Goal: Communication & Community: Answer question/provide support

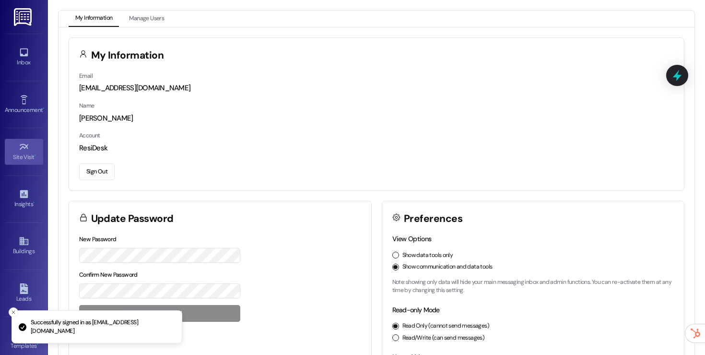
click at [15, 159] on div "Site Visit •" at bounding box center [24, 157] width 48 height 10
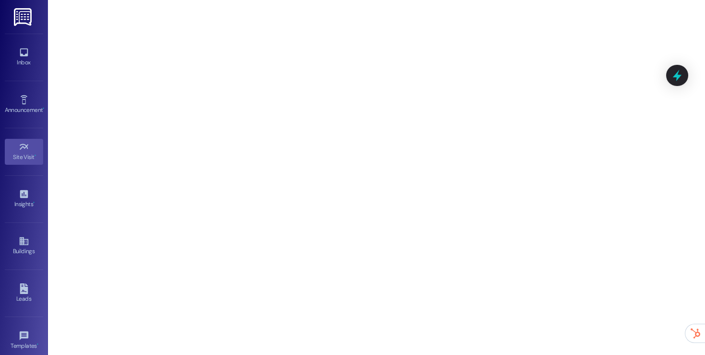
click at [24, 167] on div "Site Visit • Go to Site Visit" at bounding box center [24, 151] width 38 height 47
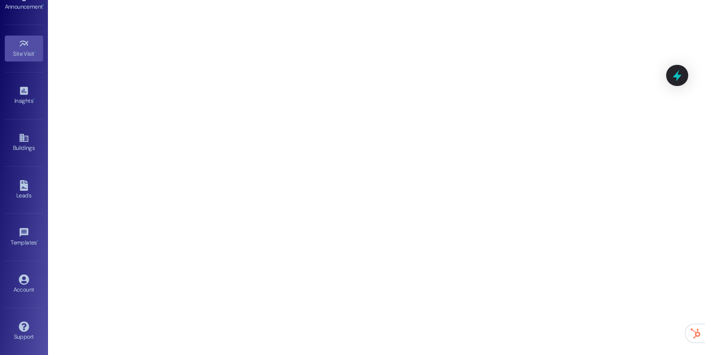
click at [23, 254] on div "Templates • Go to Templates" at bounding box center [24, 236] width 38 height 47
click at [24, 273] on link "Account" at bounding box center [24, 284] width 38 height 26
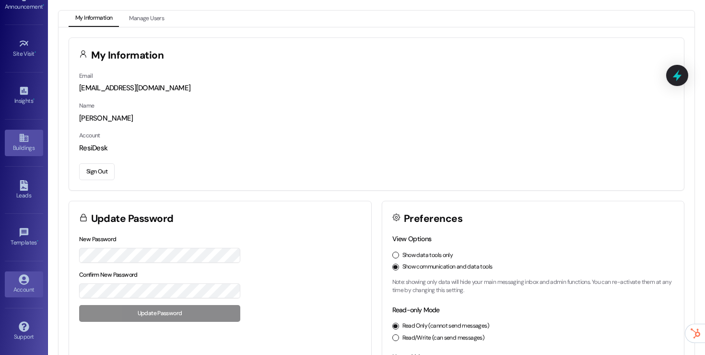
click at [15, 152] on div "Buildings" at bounding box center [24, 148] width 48 height 10
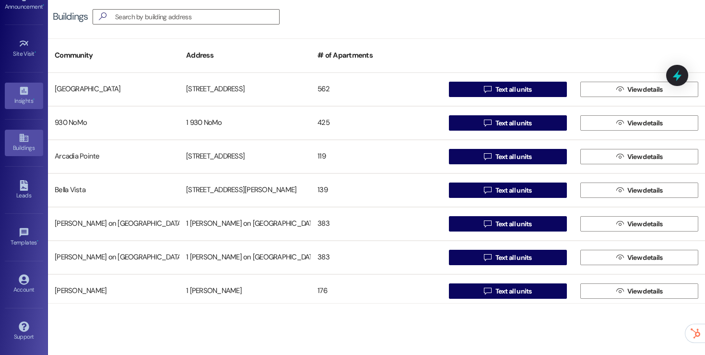
click at [24, 97] on div "Insights •" at bounding box center [24, 101] width 48 height 10
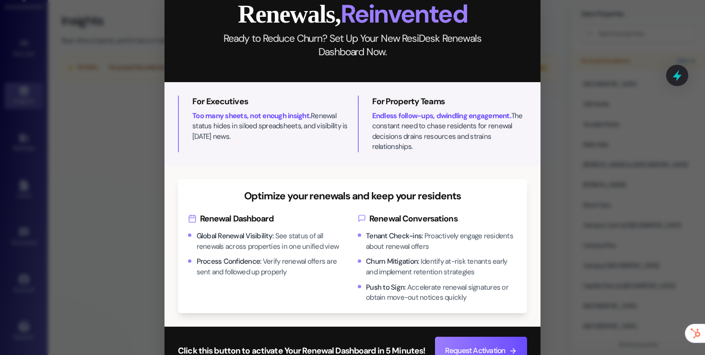
click at [585, 64] on div "Close Renewals, Reinvented Ready to Reduce Churn? Set Up Your New ResiDesk Rene…" at bounding box center [352, 177] width 705 height 355
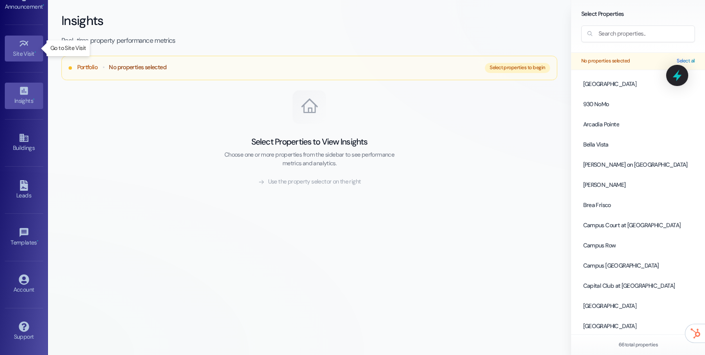
click at [21, 44] on icon at bounding box center [24, 43] width 11 height 11
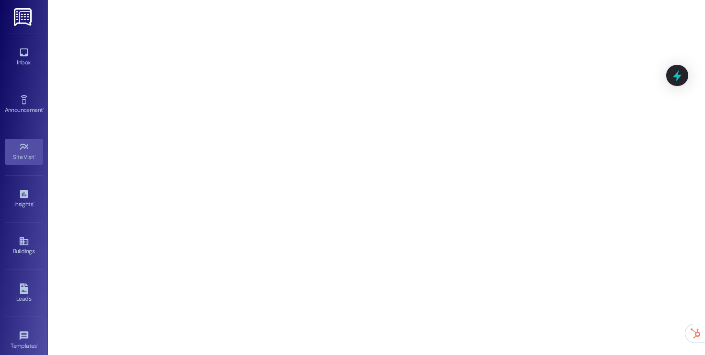
click at [19, 159] on div "Site Visit •" at bounding box center [24, 157] width 48 height 10
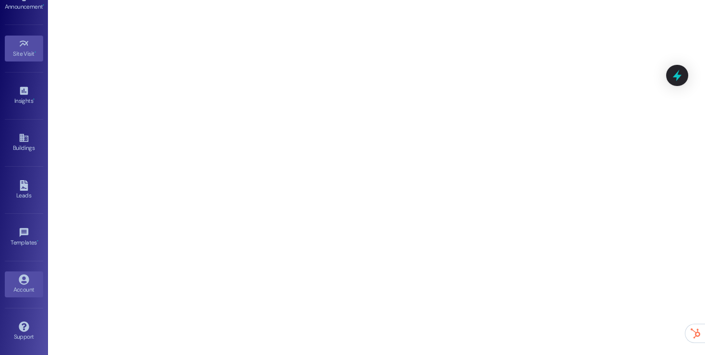
click at [18, 294] on div "Account" at bounding box center [24, 290] width 48 height 10
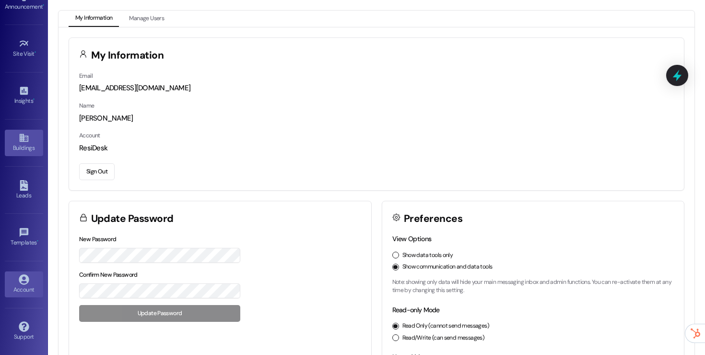
click at [15, 136] on link "Buildings" at bounding box center [24, 143] width 38 height 26
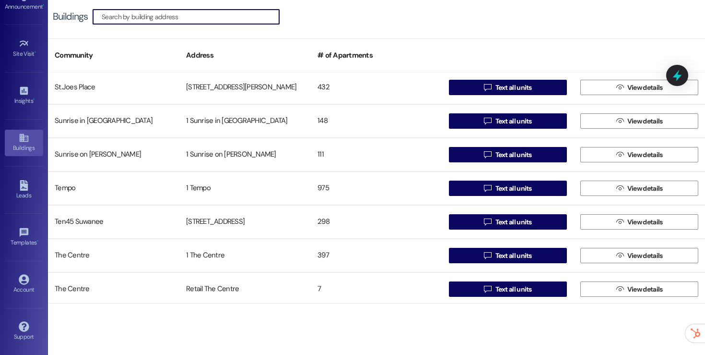
scroll to position [1645, 0]
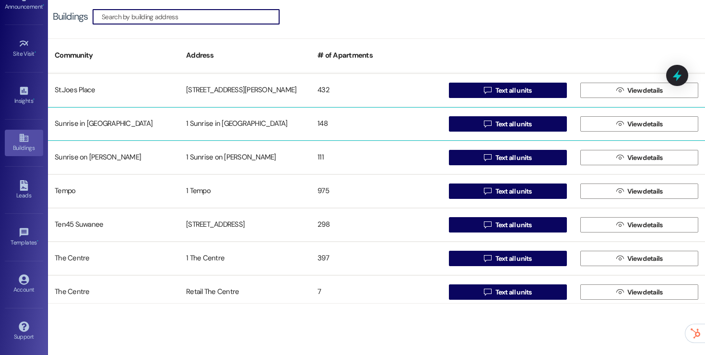
click at [387, 134] on div "Sunrise in [GEOGRAPHIC_DATA] 1 Sunrise in [GEOGRAPHIC_DATA] 148  Text all unit…" at bounding box center [376, 124] width 657 height 34
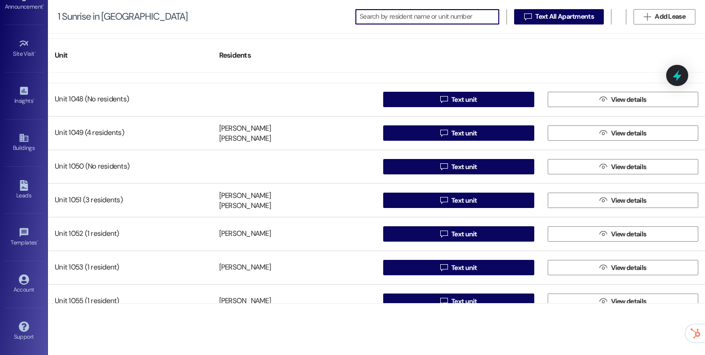
scroll to position [1340, 0]
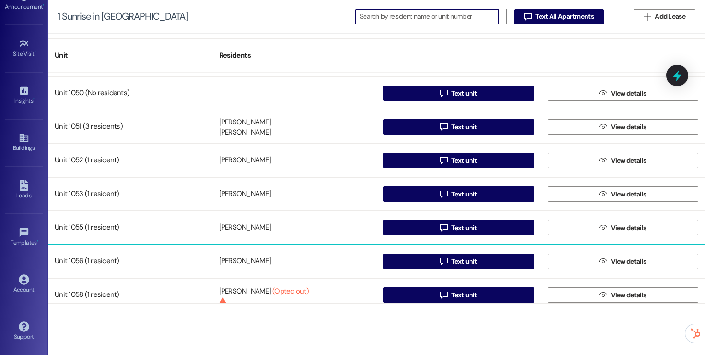
click at [265, 220] on div "[PERSON_NAME]" at bounding box center [295, 227] width 165 height 19
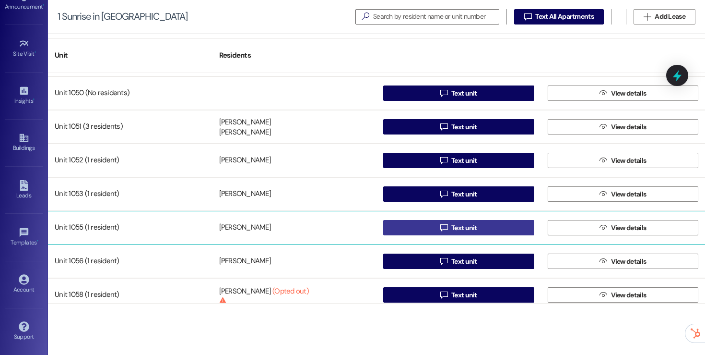
click at [427, 227] on button " Text unit" at bounding box center [458, 227] width 151 height 15
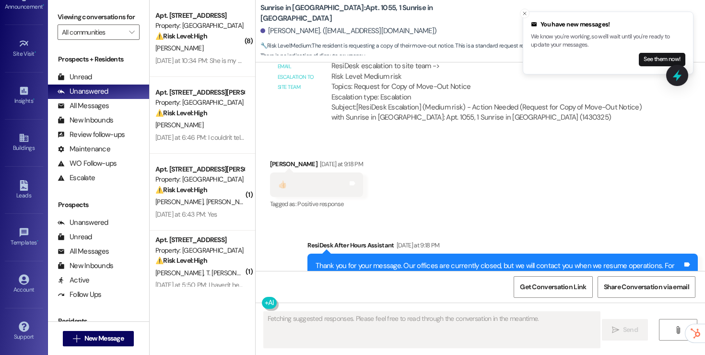
scroll to position [2614, 0]
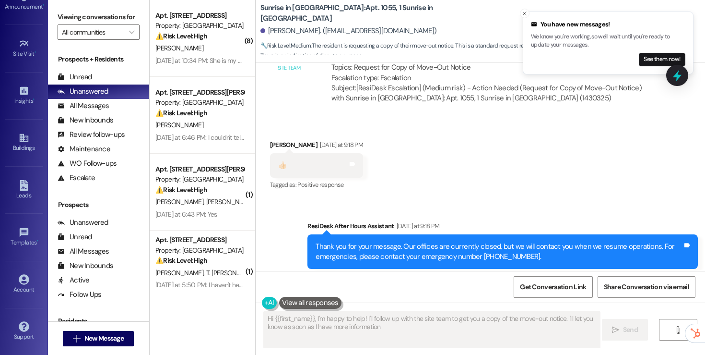
type textarea "Hi {{first_name}}, I'm happy to help! I'll follow up with the site team to get …"
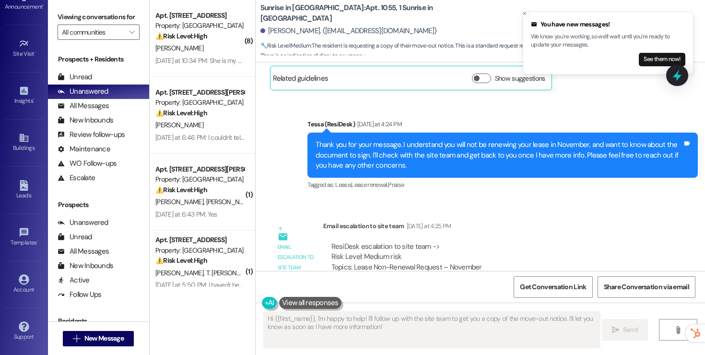
scroll to position [1824, 0]
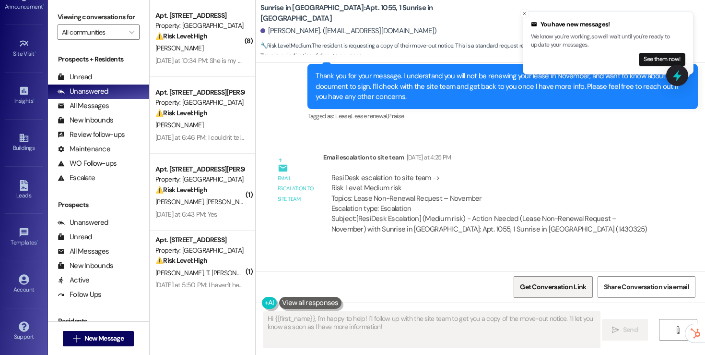
click at [540, 292] on span "Get Conversation Link" at bounding box center [553, 286] width 70 height 21
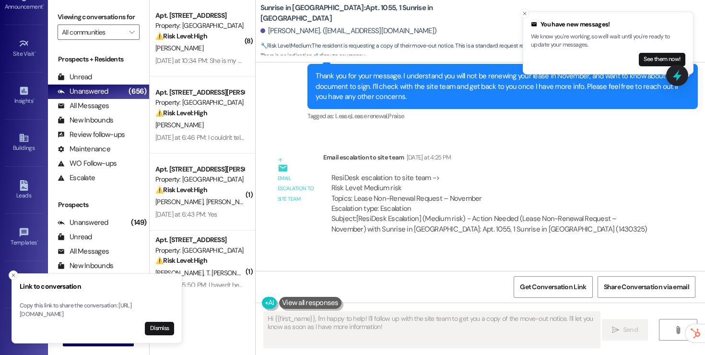
click at [12, 272] on icon "Close toast" at bounding box center [14, 275] width 6 height 6
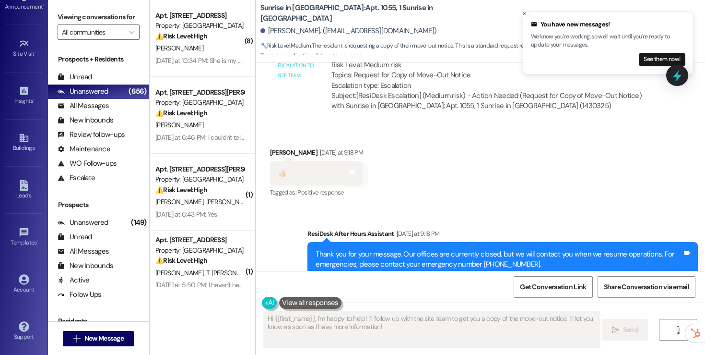
scroll to position [2614, 0]
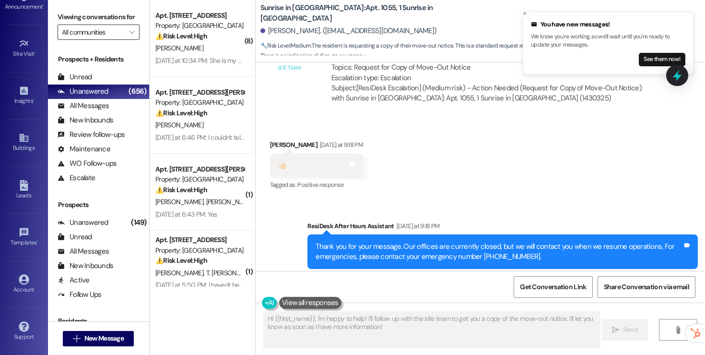
click at [92, 39] on input "All communities" at bounding box center [93, 31] width 62 height 15
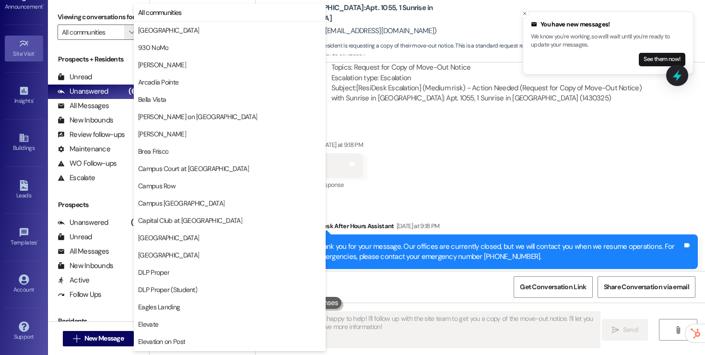
click at [15, 53] on div "Site Visit •" at bounding box center [24, 54] width 48 height 10
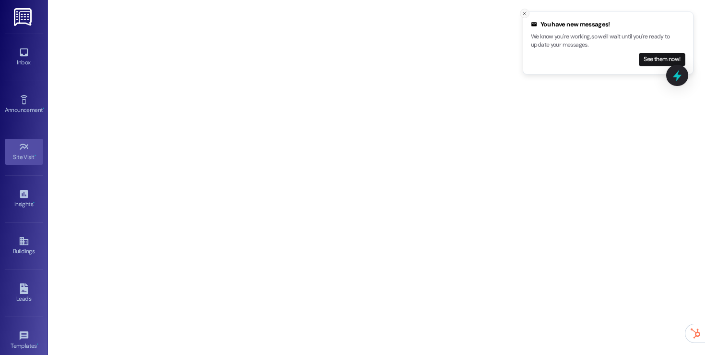
click at [523, 13] on icon "Close toast" at bounding box center [525, 14] width 6 height 6
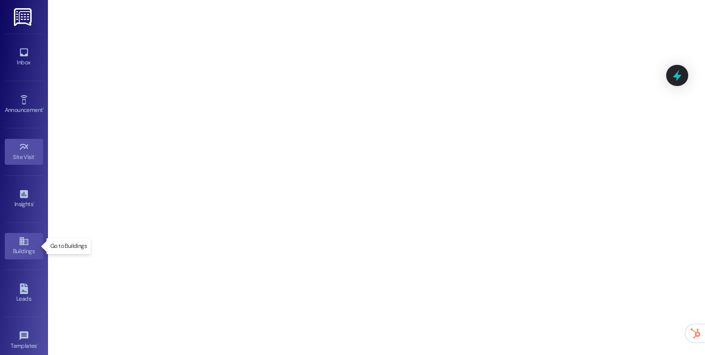
click at [19, 243] on icon at bounding box center [23, 241] width 9 height 8
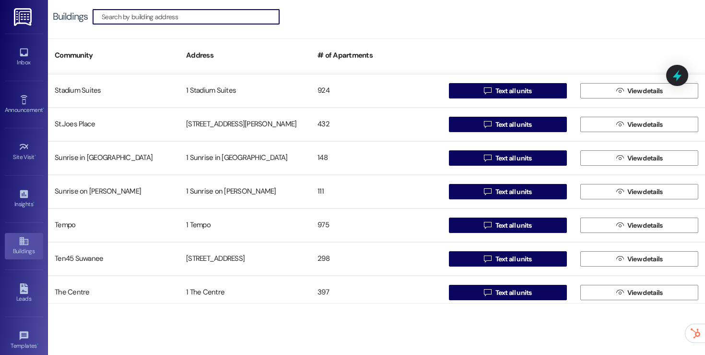
scroll to position [1610, 0]
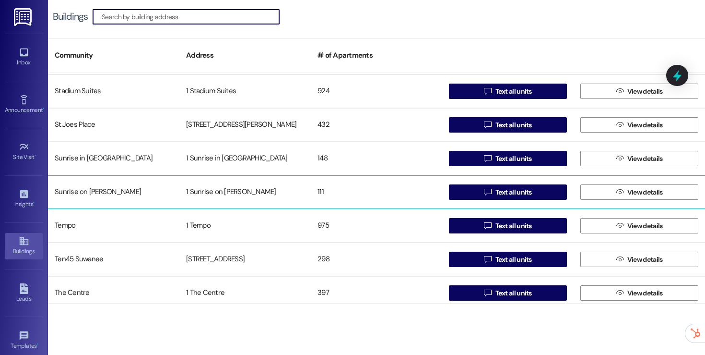
click at [394, 186] on div "111" at bounding box center [376, 191] width 131 height 19
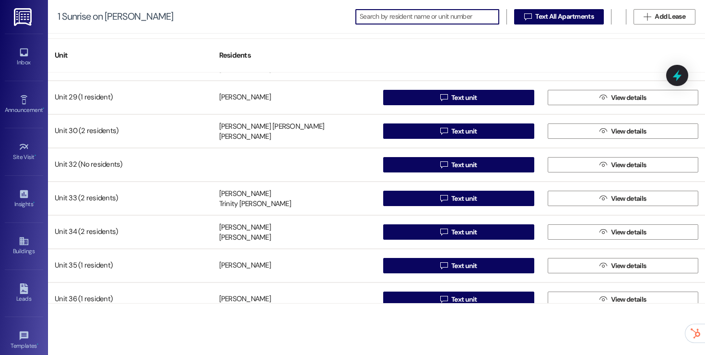
scroll to position [913, 0]
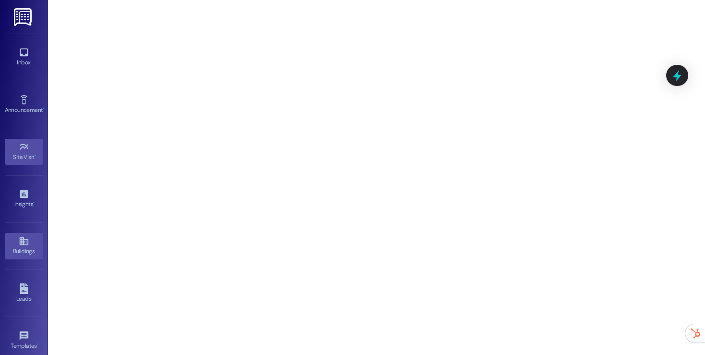
click at [23, 245] on icon at bounding box center [24, 241] width 11 height 11
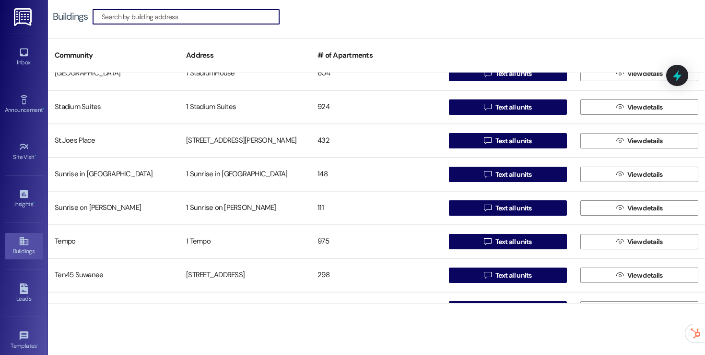
scroll to position [1596, 0]
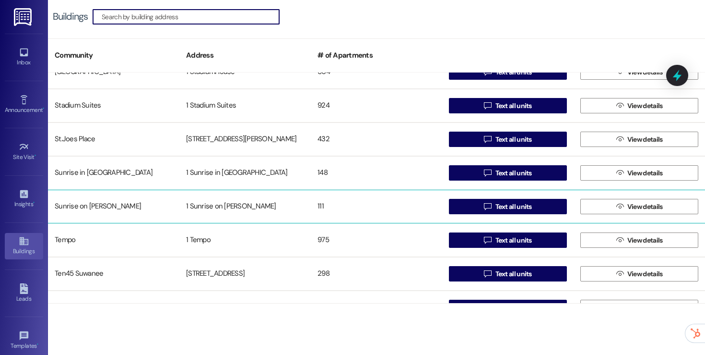
click at [330, 204] on div "111" at bounding box center [376, 206] width 131 height 19
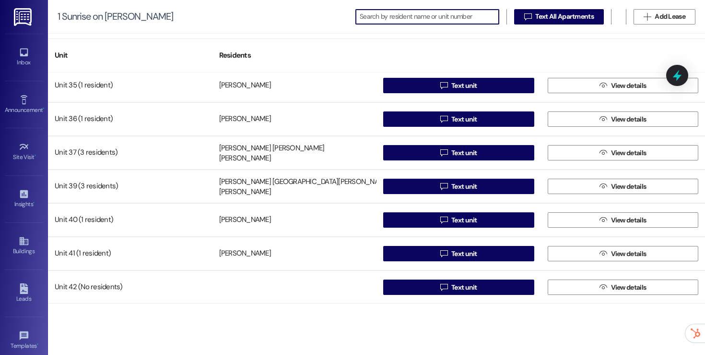
scroll to position [983, 0]
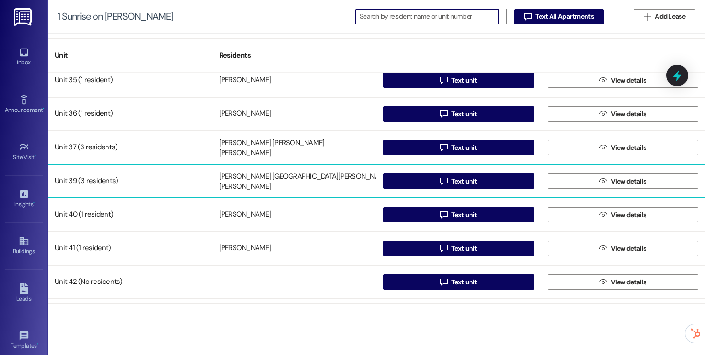
click at [371, 183] on div "[PERSON_NAME] De La [PERSON_NAME] [PERSON_NAME] [PERSON_NAME]" at bounding box center [295, 180] width 165 height 19
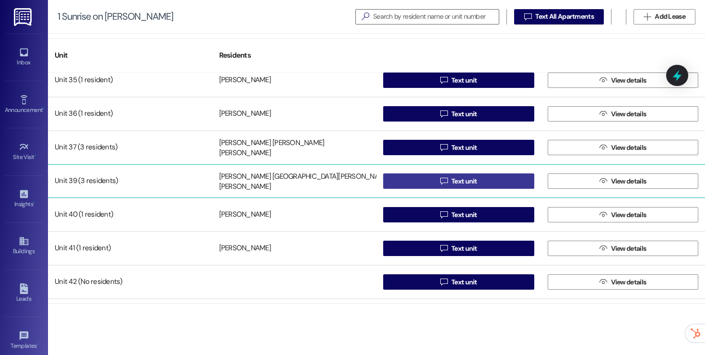
click at [404, 182] on button " Text unit" at bounding box center [458, 180] width 151 height 15
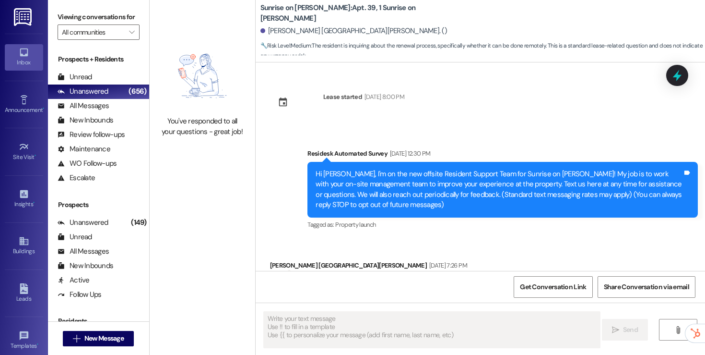
type textarea "Fetching suggested responses. Please feel free to read through the conversation…"
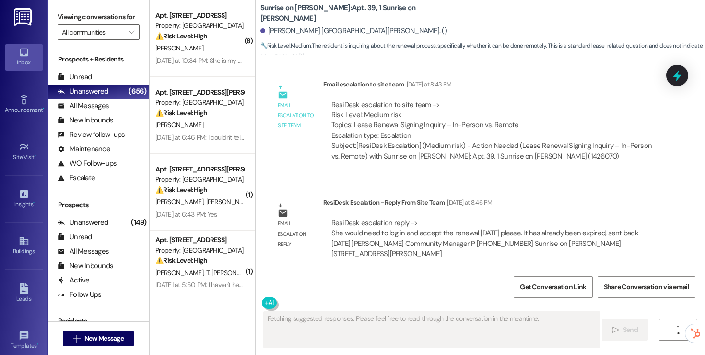
scroll to position [2575, 0]
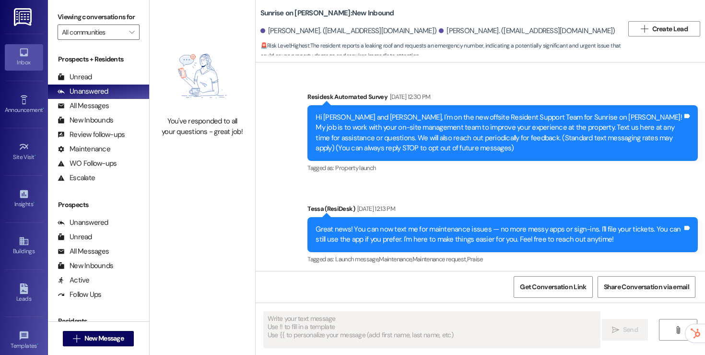
type textarea "Fetching suggested responses. Please feel free to read through the conversation…"
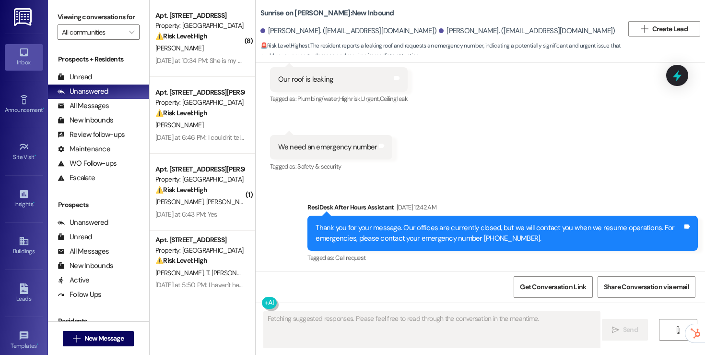
scroll to position [3065, 0]
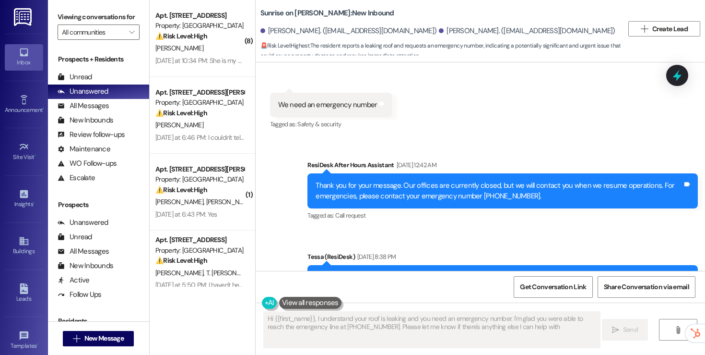
type textarea "Hi {{first_name}}, I understand your roof is leaking and you need an emergency …"
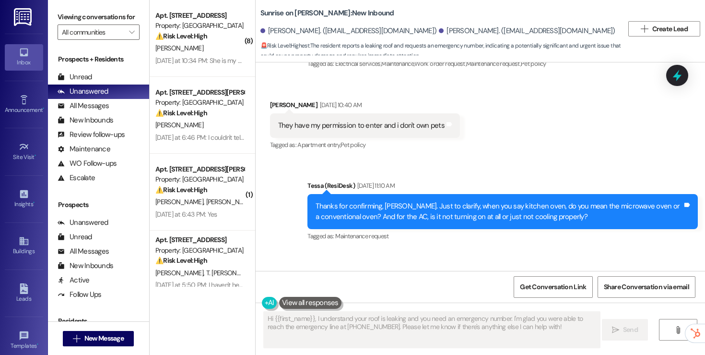
scroll to position [692, 0]
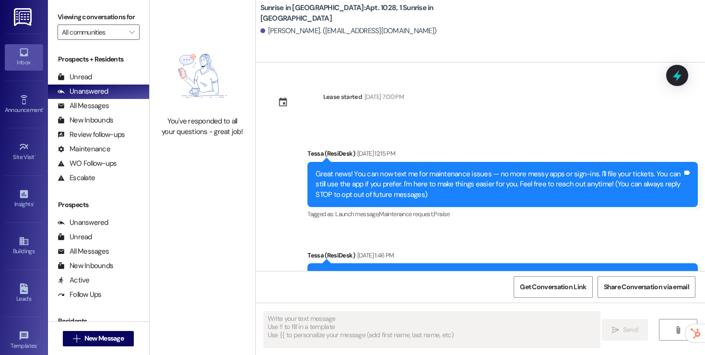
type textarea "Fetching suggested responses. Please feel free to read through the conversation…"
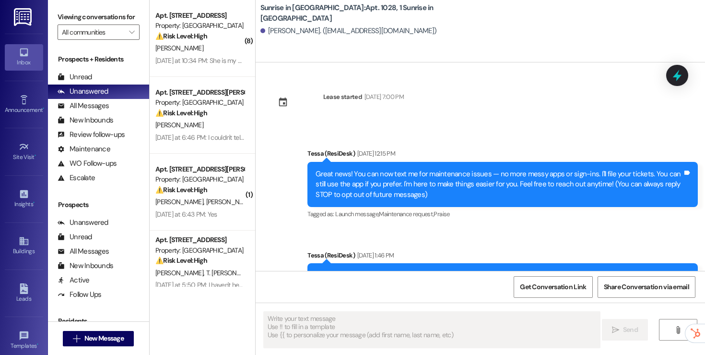
type textarea "Fetching suggested responses. Please feel free to read through the conversation…"
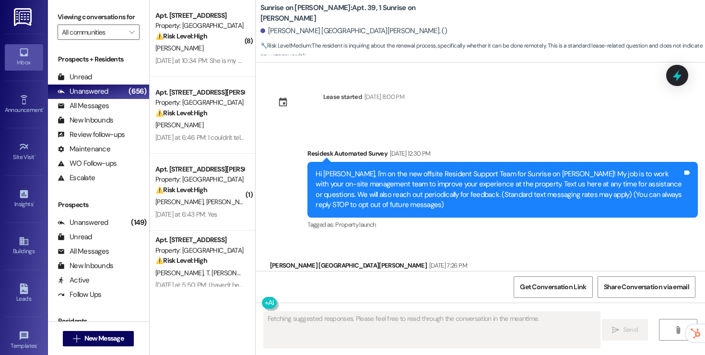
scroll to position [2575, 0]
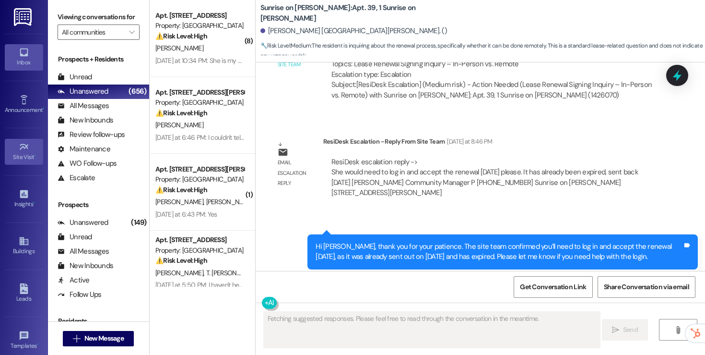
click at [19, 139] on link "Site Visit •" at bounding box center [24, 152] width 38 height 26
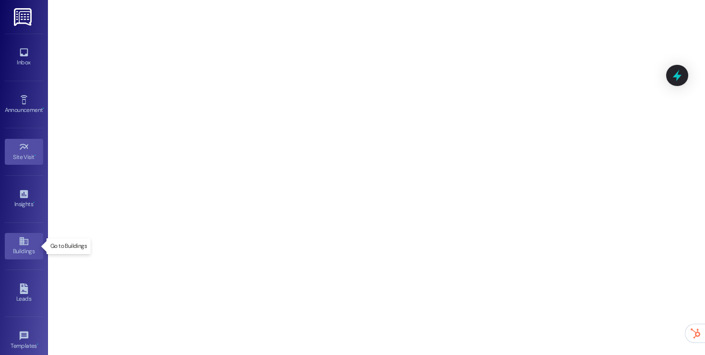
click at [24, 238] on icon at bounding box center [24, 241] width 11 height 11
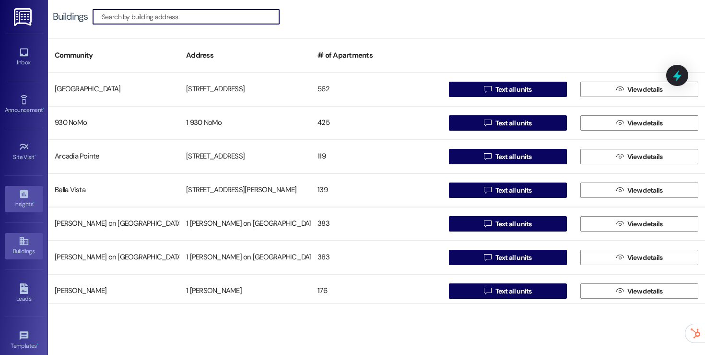
click at [21, 193] on icon at bounding box center [24, 194] width 8 height 8
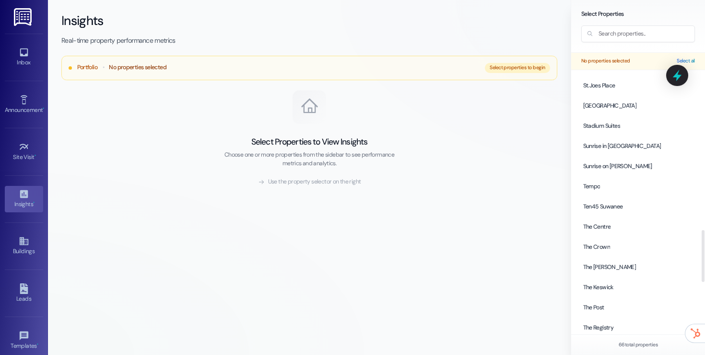
scroll to position [1074, 0]
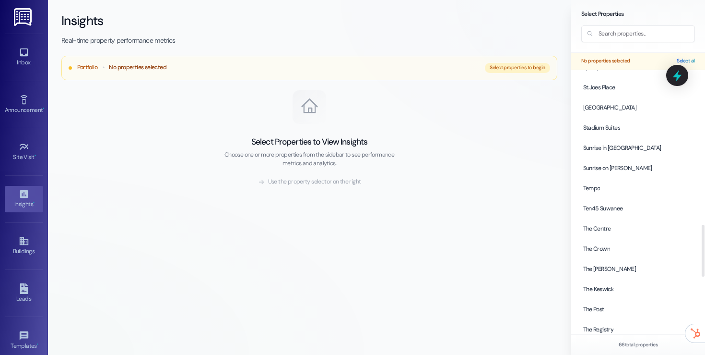
click at [606, 144] on span "Sunrise in [GEOGRAPHIC_DATA]" at bounding box center [622, 148] width 78 height 9
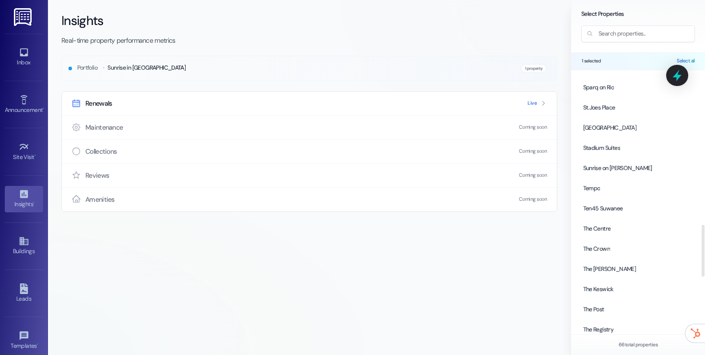
scroll to position [781, 0]
click at [437, 111] on div "Renewals Live" at bounding box center [309, 104] width 495 height 24
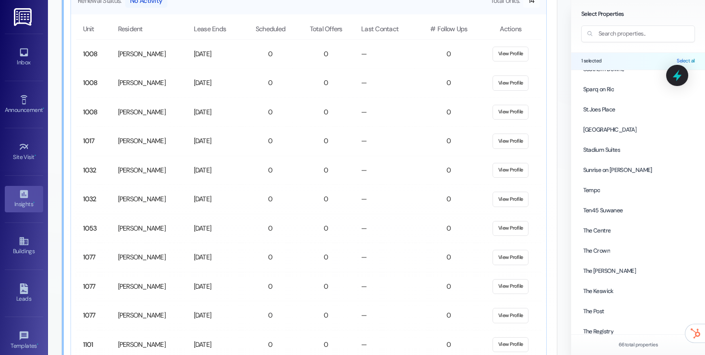
scroll to position [495, 0]
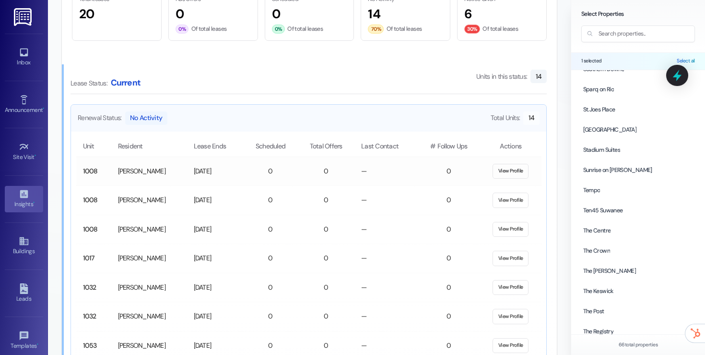
click at [507, 165] on button "View Profile" at bounding box center [511, 171] width 36 height 15
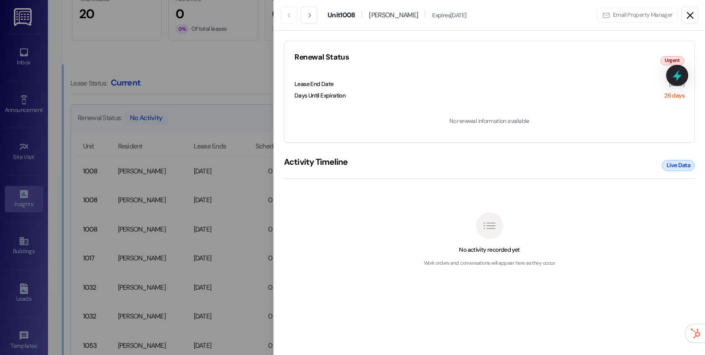
click at [691, 18] on icon at bounding box center [691, 16] width 12 height 12
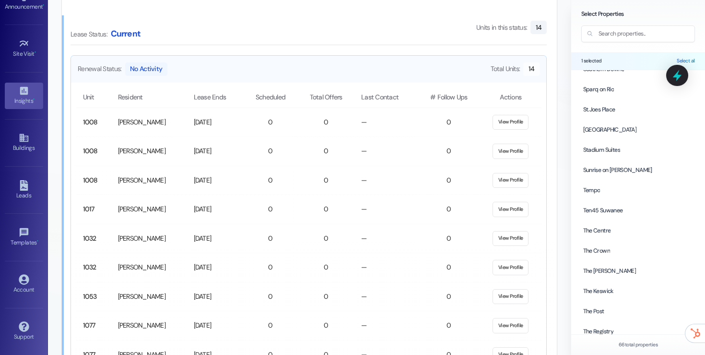
scroll to position [635, 0]
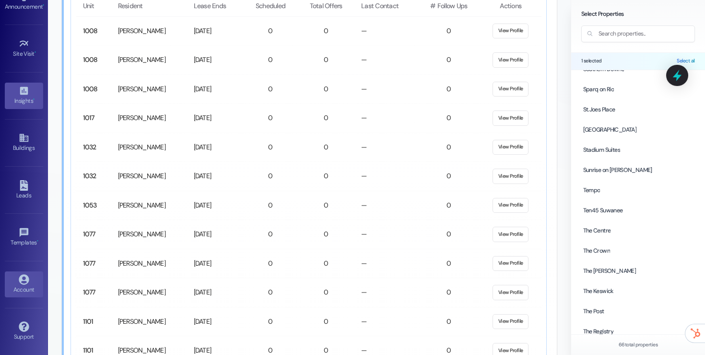
click at [25, 279] on icon at bounding box center [24, 279] width 10 height 10
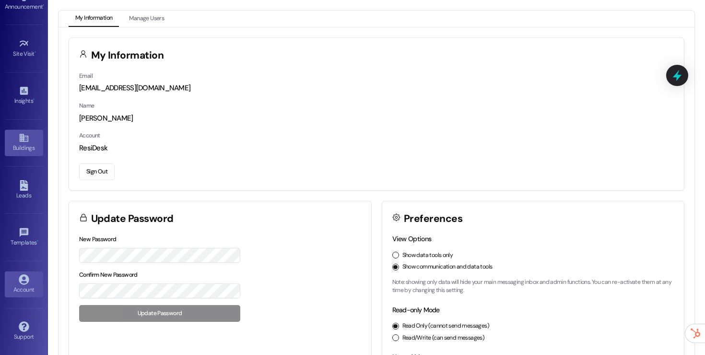
click at [27, 151] on div "Buildings" at bounding box center [24, 148] width 48 height 10
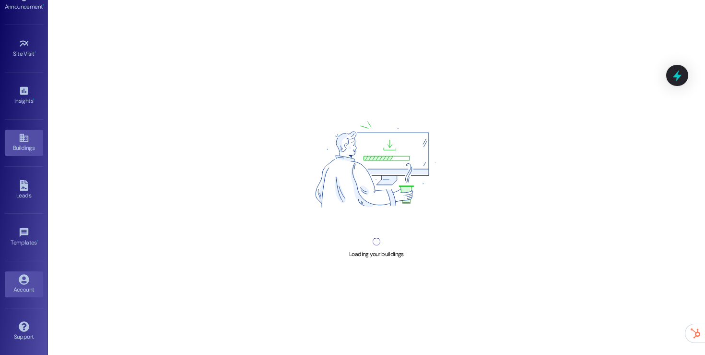
click at [15, 286] on div "Account" at bounding box center [24, 290] width 48 height 10
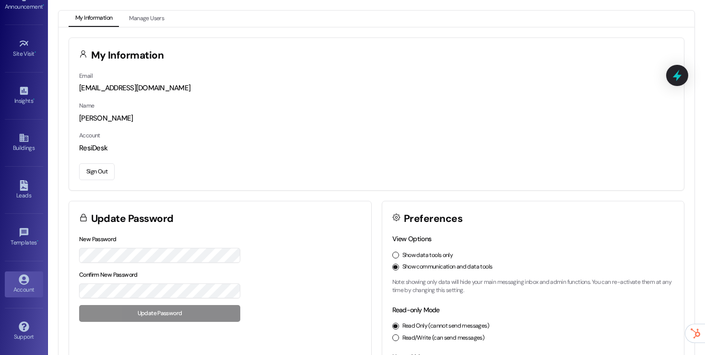
click at [94, 168] on button "Sign Out" at bounding box center [97, 171] width 36 height 17
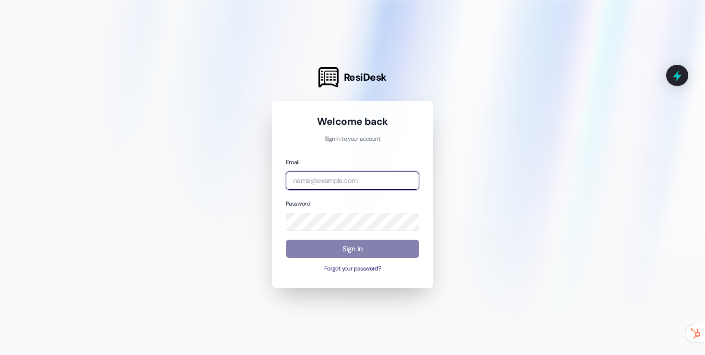
click at [311, 176] on input "email" at bounding box center [352, 180] width 133 height 19
type input "automated-surveys-baron-properties@baron-properties.com"
